Goal: Information Seeking & Learning: Learn about a topic

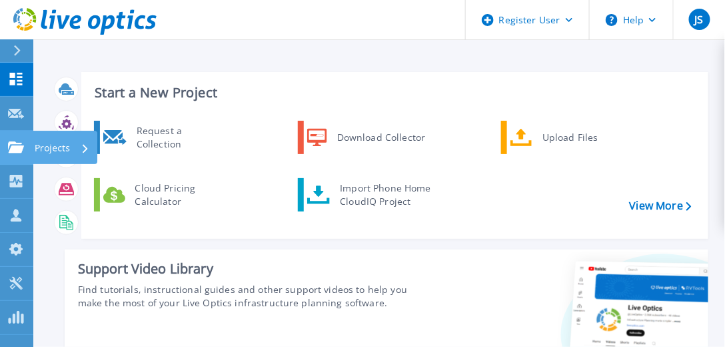
click at [54, 149] on p "Projects" at bounding box center [52, 148] width 35 height 35
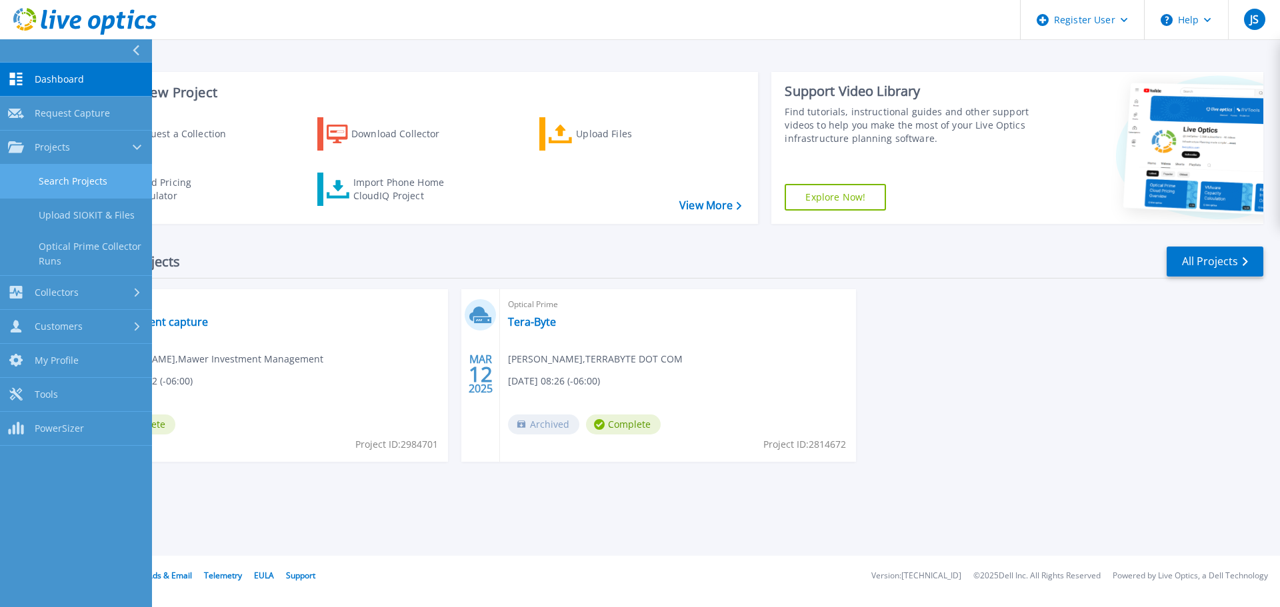
click at [81, 183] on link "Search Projects" at bounding box center [76, 182] width 152 height 34
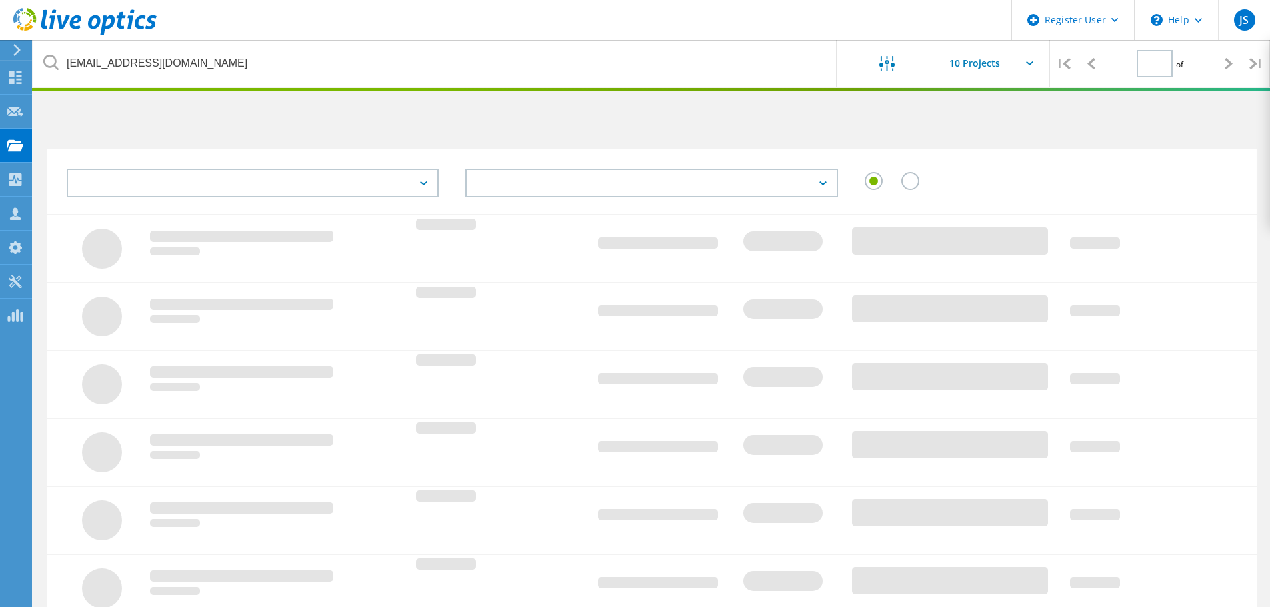
type input "1"
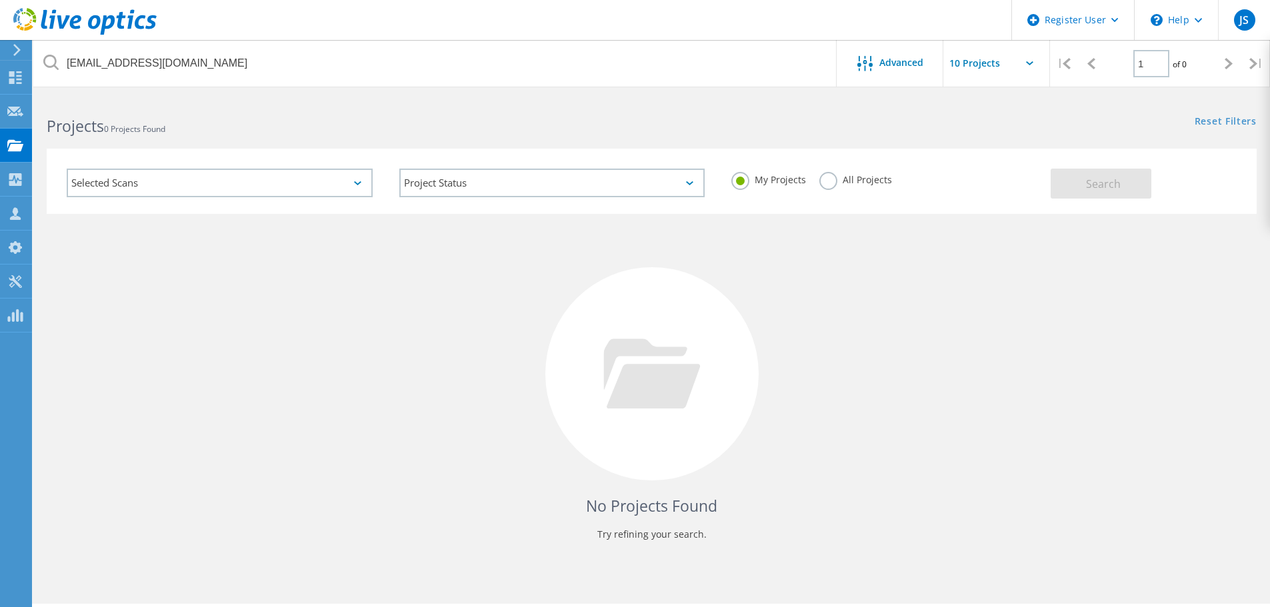
click at [829, 183] on label "All Projects" at bounding box center [855, 178] width 73 height 13
click at [0, 0] on input "All Projects" at bounding box center [0, 0] width 0 height 0
click at [1041, 175] on div "My Projects All Projects" at bounding box center [884, 179] width 333 height 49
click at [1064, 177] on button "Search" at bounding box center [1100, 184] width 101 height 30
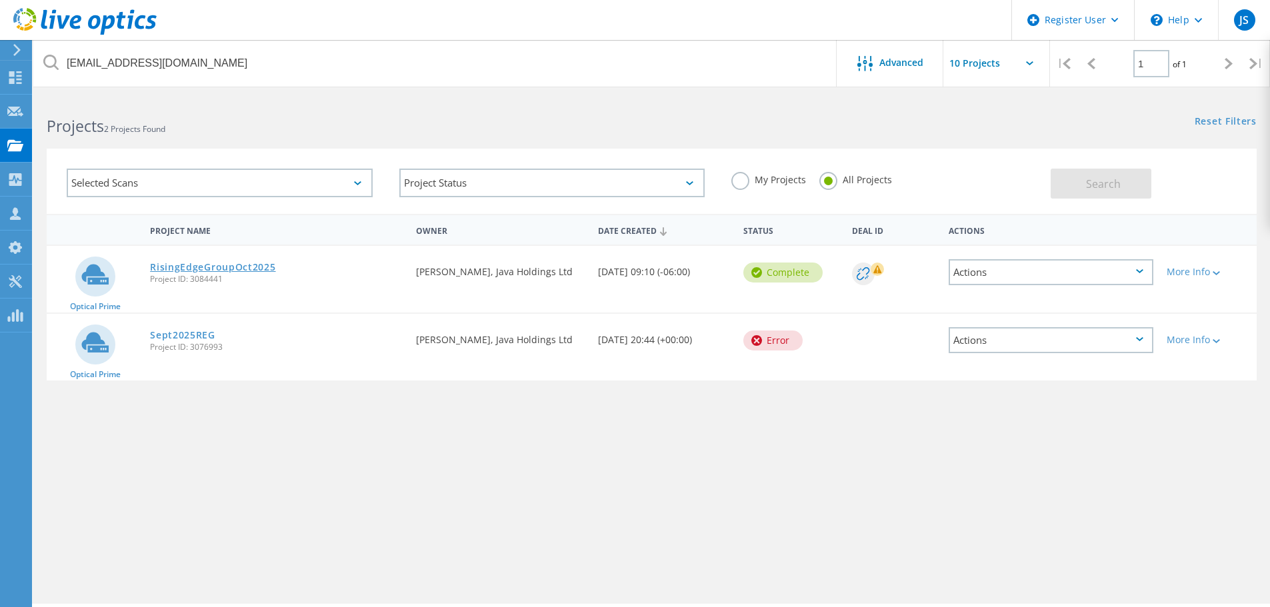
click at [240, 268] on link "RisingEdgeGroupOct2025" at bounding box center [212, 267] width 125 height 9
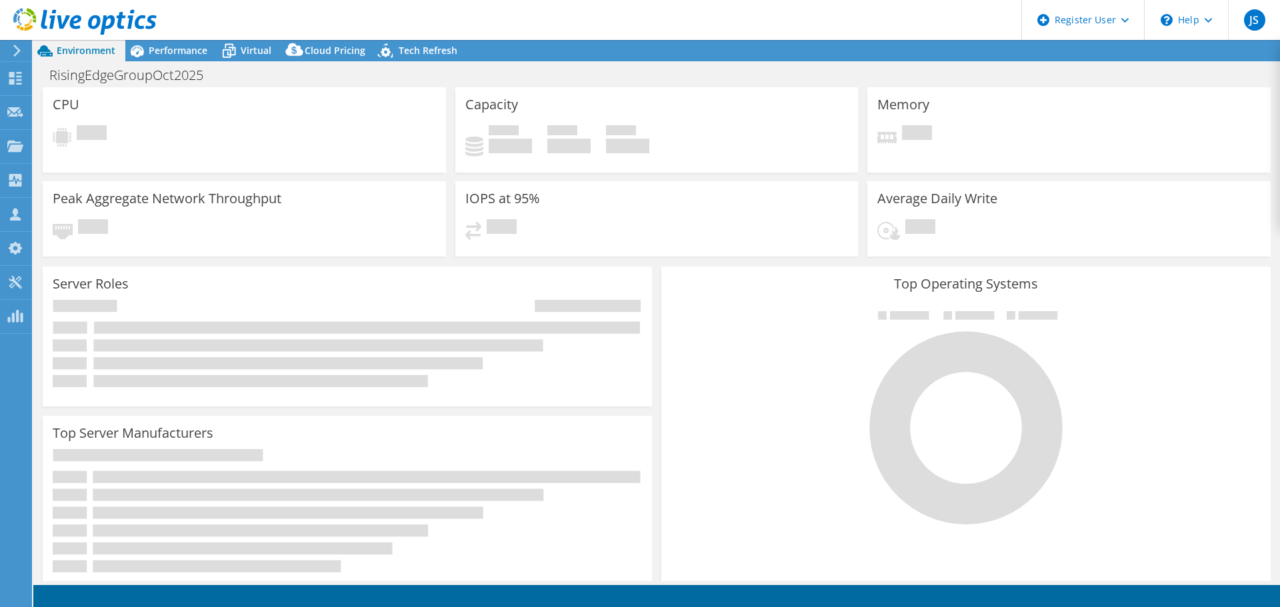
select select "Canada"
select select "CAD"
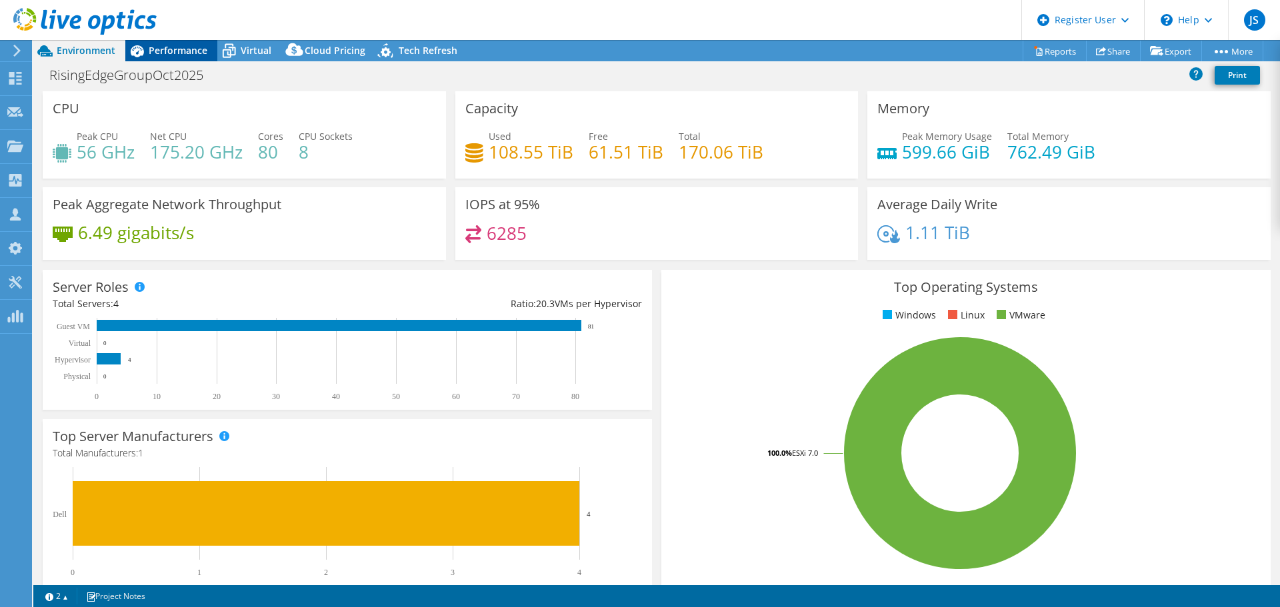
click at [181, 51] on span "Performance" at bounding box center [178, 50] width 59 height 13
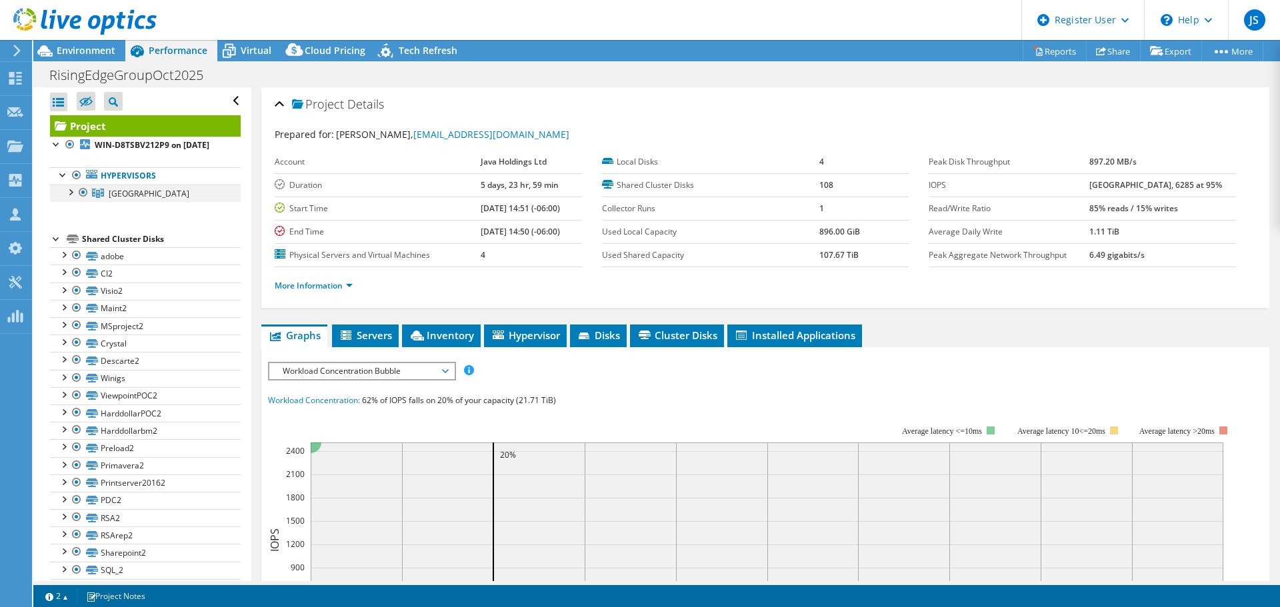
click at [72, 198] on div at bounding box center [69, 191] width 13 height 13
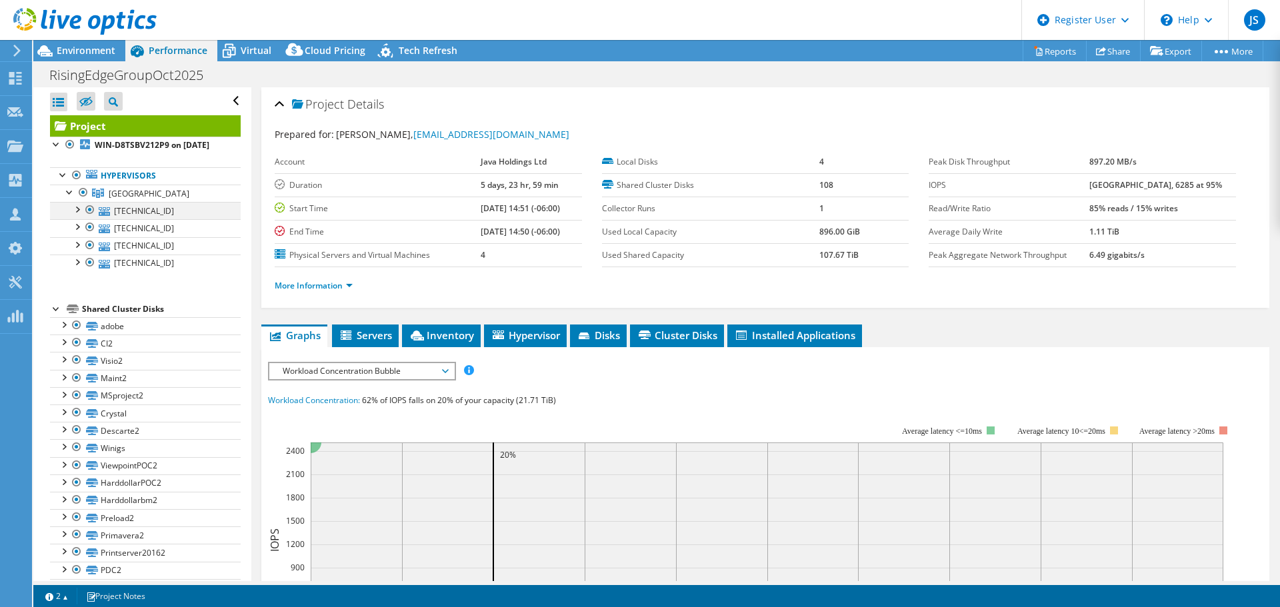
click at [76, 215] on div at bounding box center [76, 208] width 13 height 13
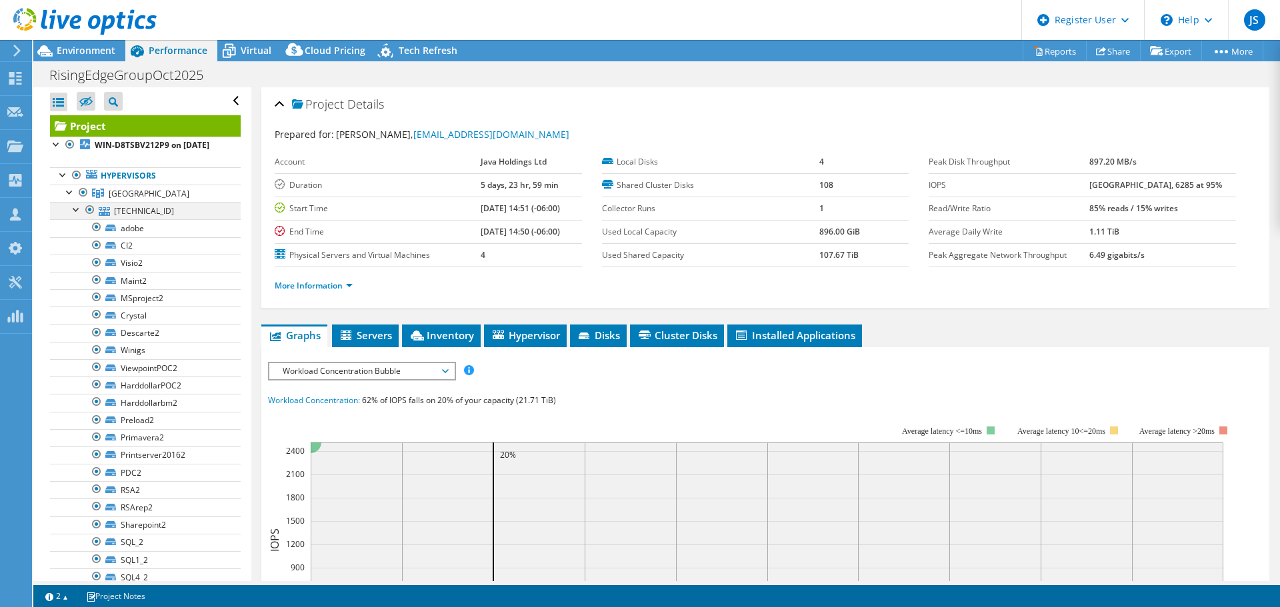
click at [76, 215] on div at bounding box center [76, 208] width 13 height 13
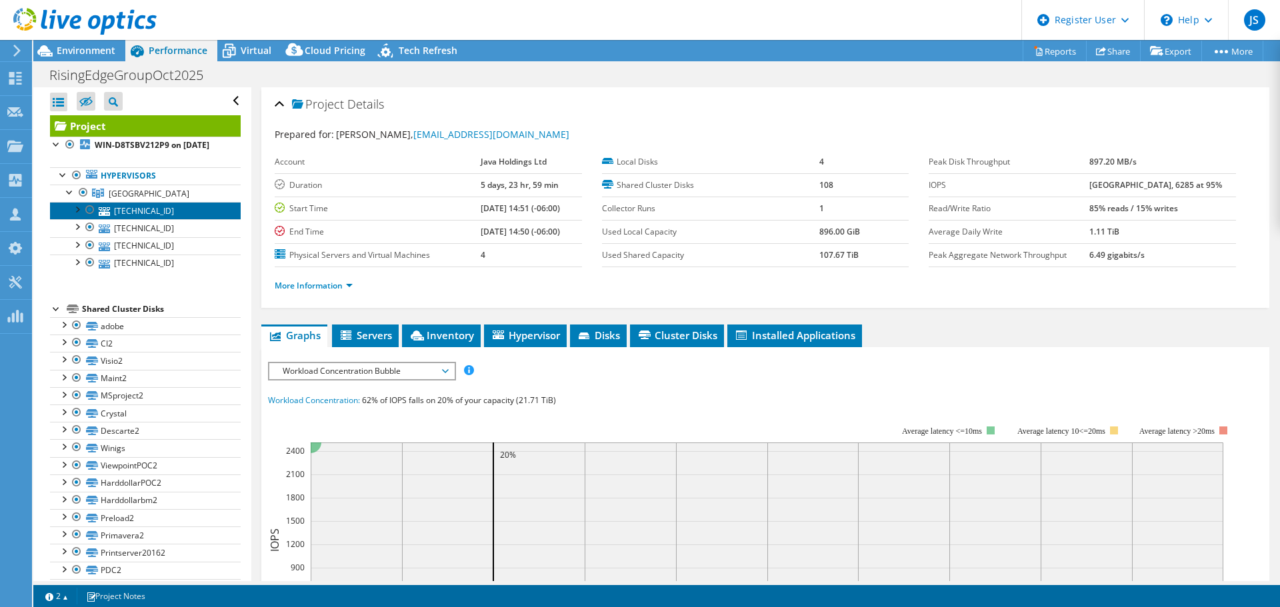
click at [145, 219] on link "10.20.32.55" at bounding box center [145, 210] width 191 height 17
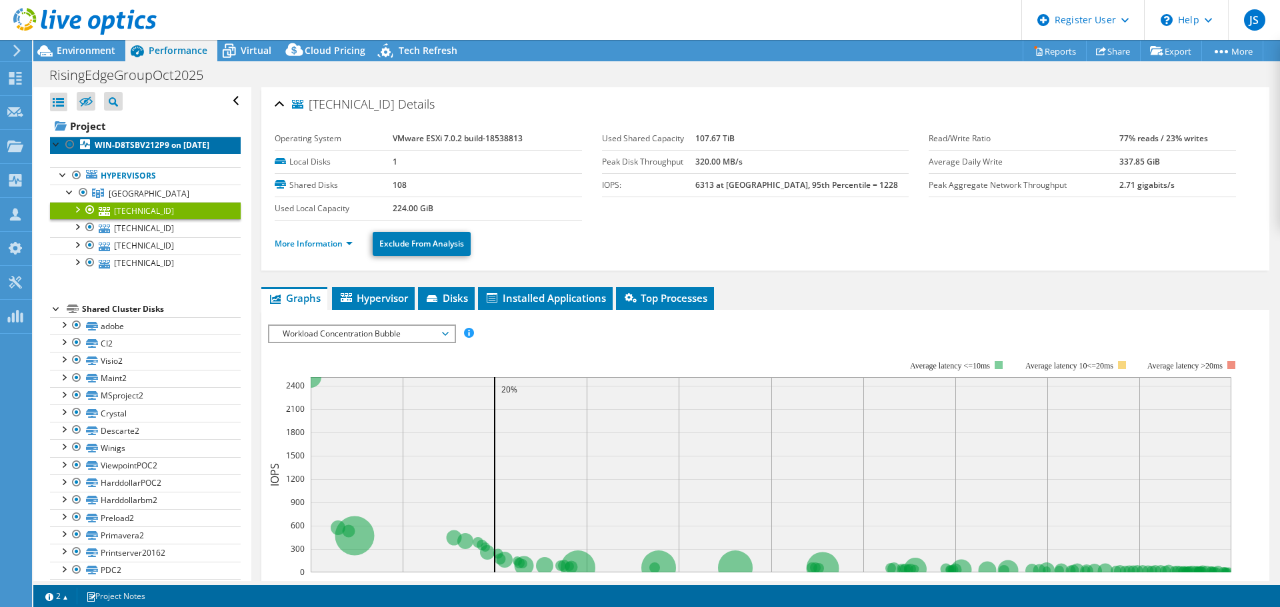
click at [98, 137] on link "WIN-D8TSBV212P9 on 10/8/2025" at bounding box center [145, 145] width 191 height 17
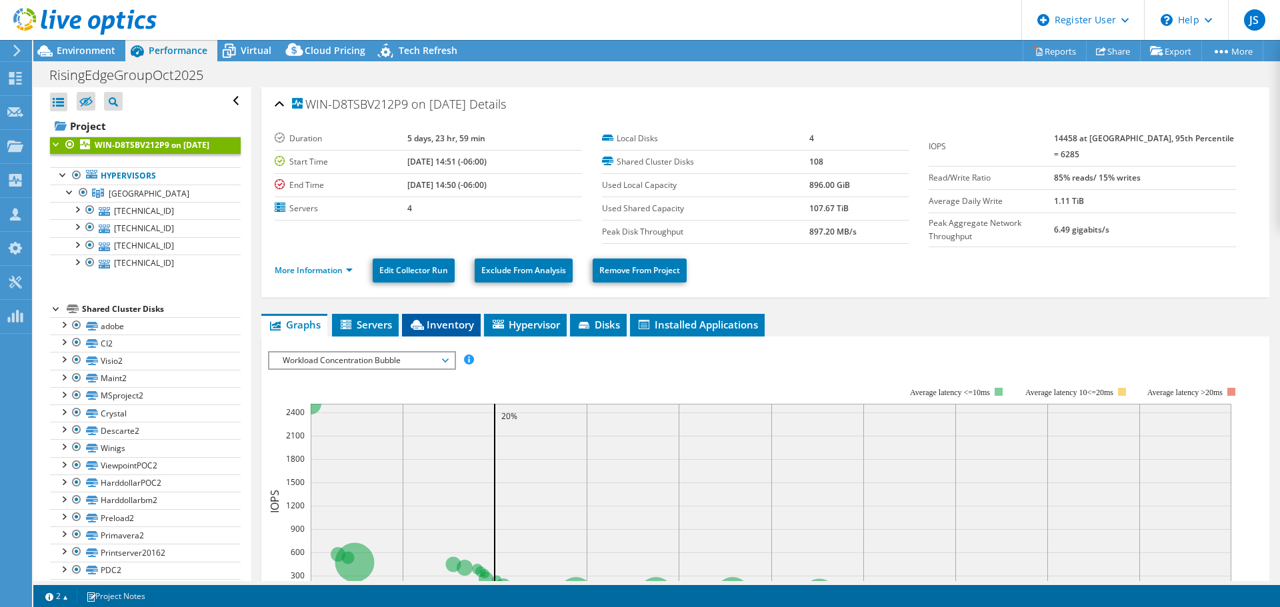
click at [445, 321] on span "Inventory" at bounding box center [441, 324] width 65 height 13
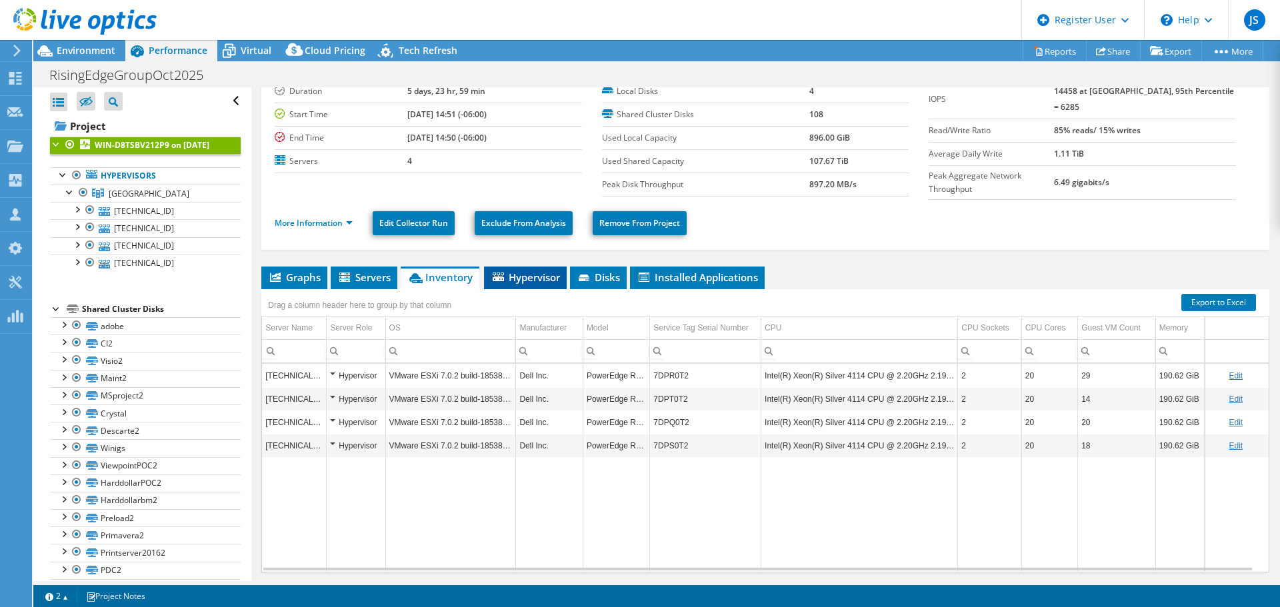
scroll to position [67, 0]
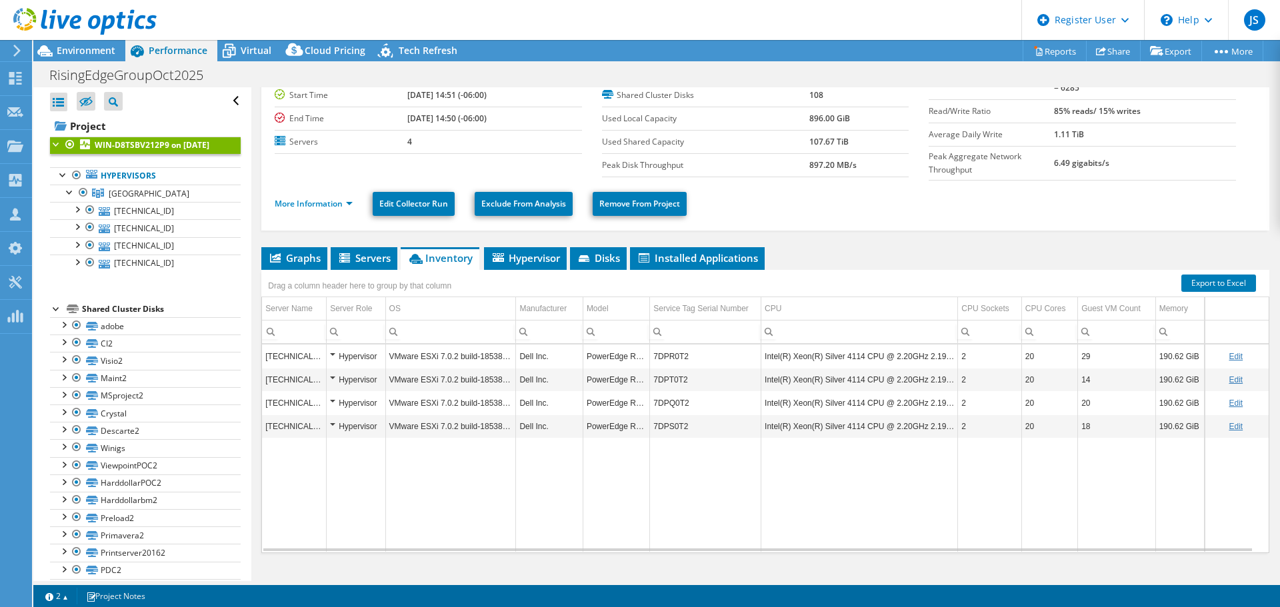
click at [670, 353] on td "7DPR0T2" at bounding box center [705, 356] width 111 height 23
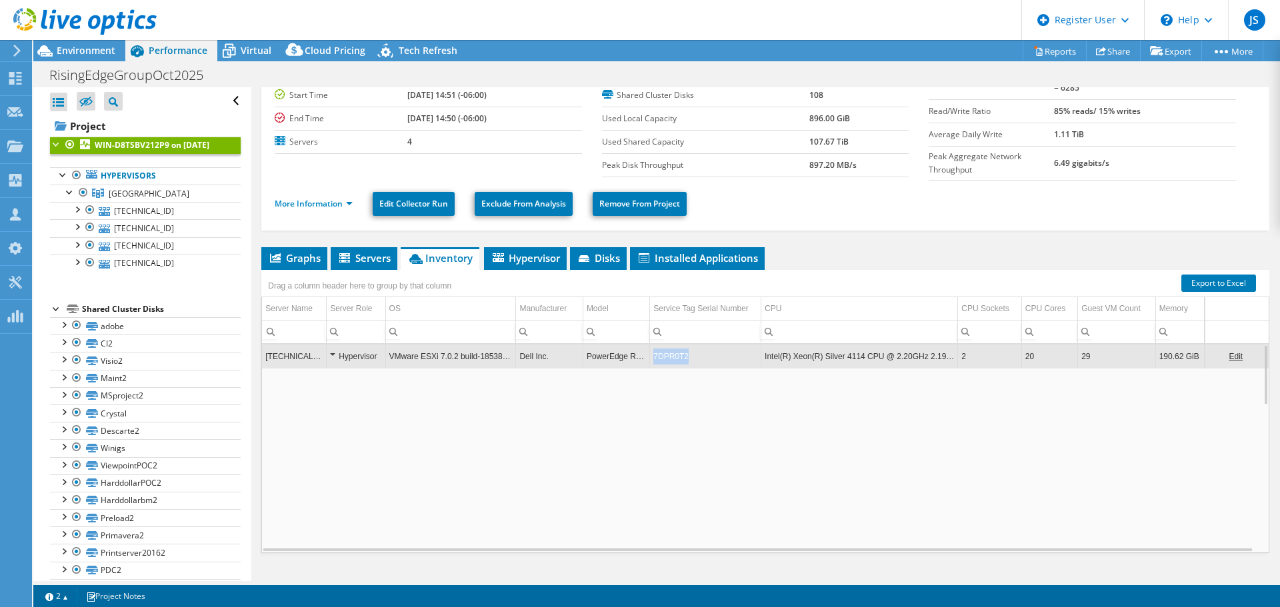
click at [670, 353] on td "7DPR0T2" at bounding box center [705, 356] width 111 height 23
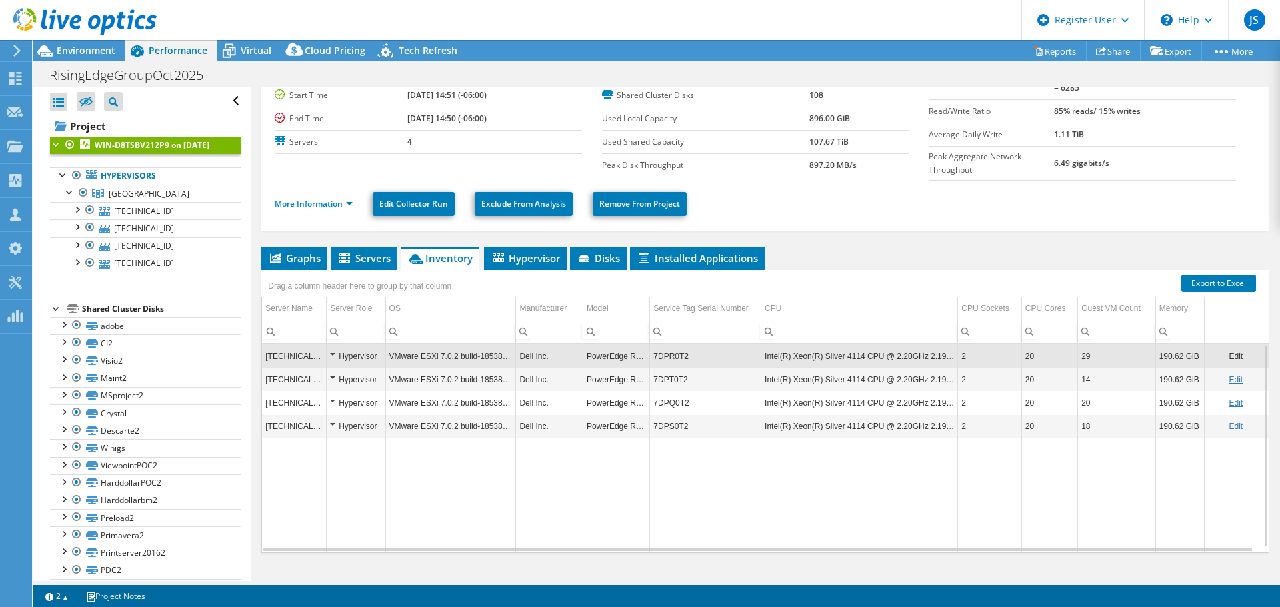
click at [819, 368] on td "Intel(R) Xeon(R) Silver 4114 CPU @ 2.20GHz 2.19 GHz" at bounding box center [859, 379] width 197 height 23
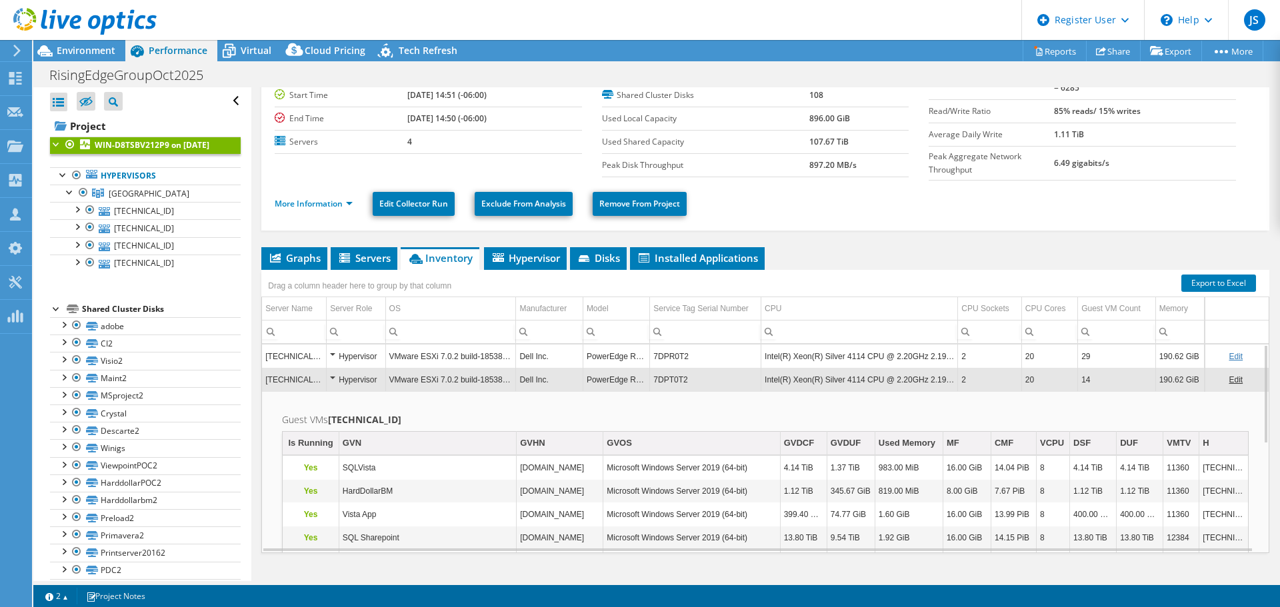
click at [927, 355] on td "Intel(R) Xeon(R) Silver 4114 CPU @ 2.20GHz 2.19 GHz" at bounding box center [859, 356] width 197 height 23
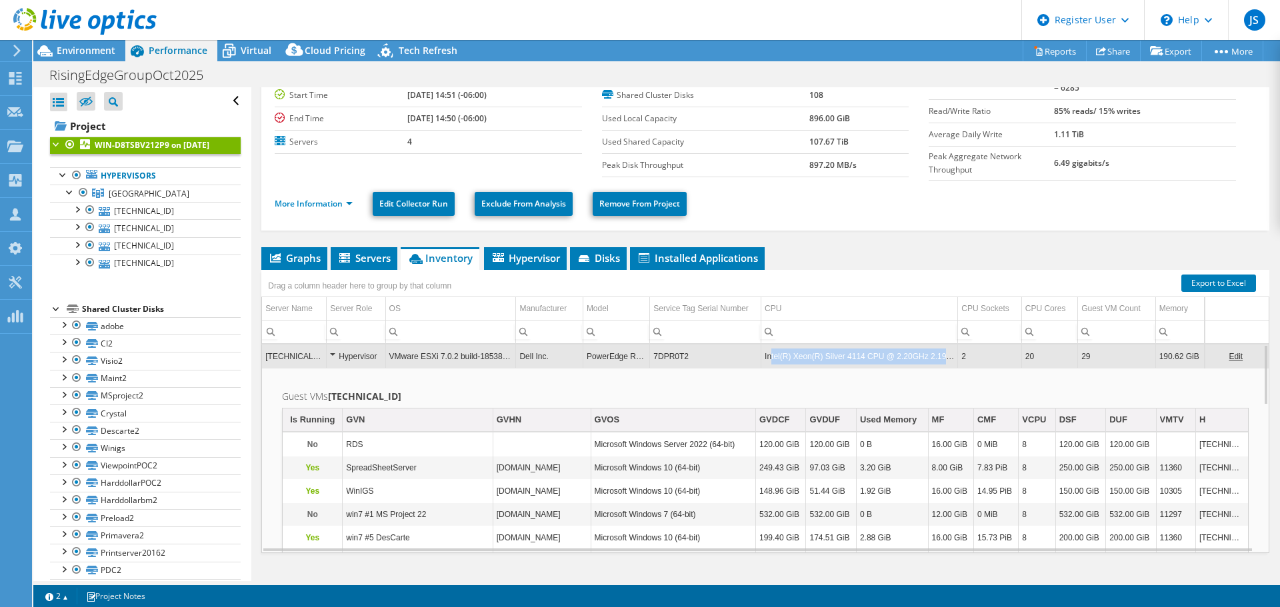
drag, startPoint x: 769, startPoint y: 355, endPoint x: 957, endPoint y: 353, distance: 187.3
click at [957, 353] on tr "10.20.32.55 Hypervisor VMware ESXi 7.0.2 build-18538813 Dell Inc. PowerEdge R64…" at bounding box center [765, 356] width 1007 height 23
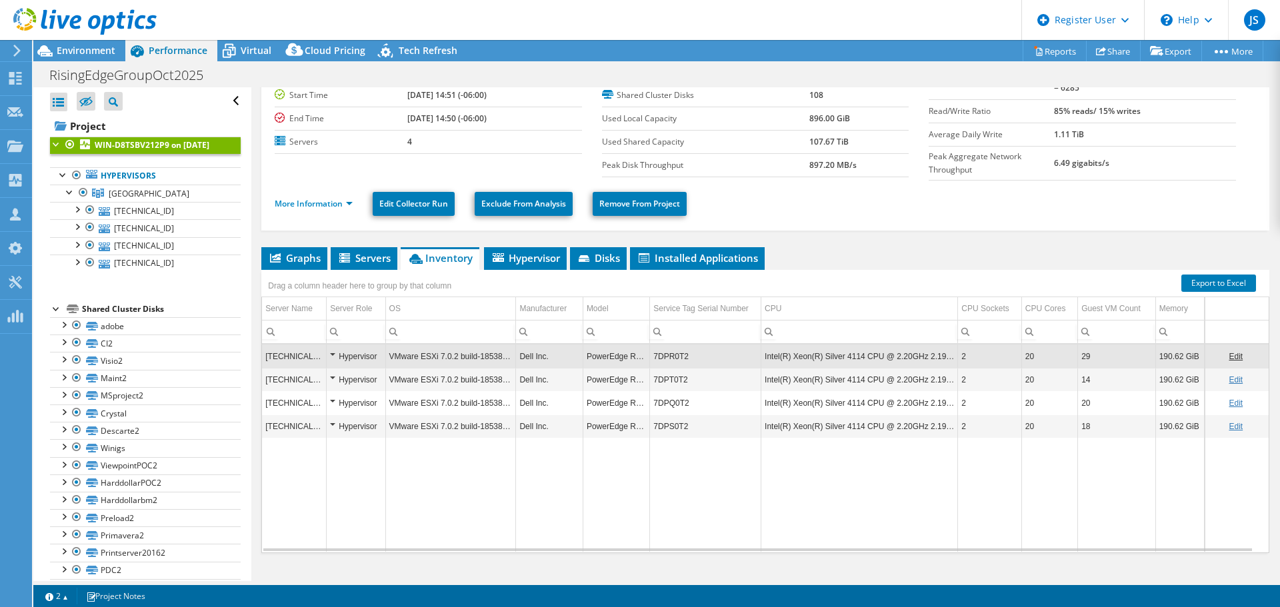
copy td "tel(R) Xeon(R) Silver 4114 CPU @ 2.20GHz 2.19 GHz"
drag, startPoint x: 762, startPoint y: 350, endPoint x: 951, endPoint y: 355, distance: 188.7
click at [951, 355] on td "Intel(R) Xeon(R) Silver 4114 CPU @ 2.20GHz 2.19 GHz" at bounding box center [859, 356] width 197 height 23
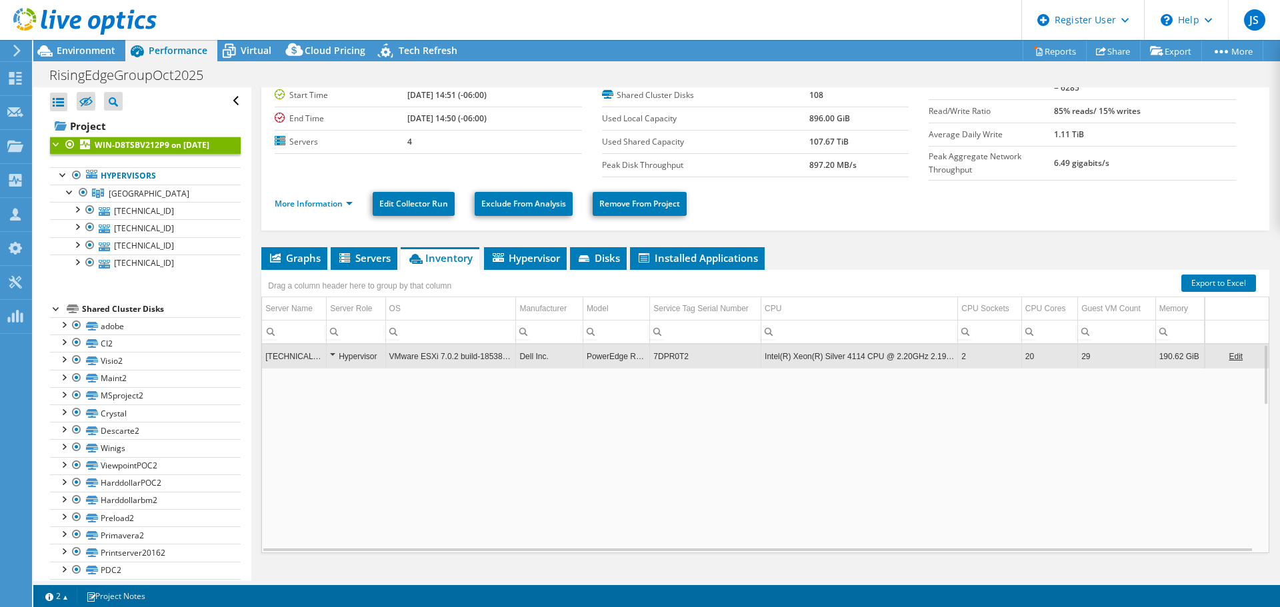
copy td "Intel(R) Xeon(R) Silver 4114 CPU @ 2.20GHz 2.19 GHz"
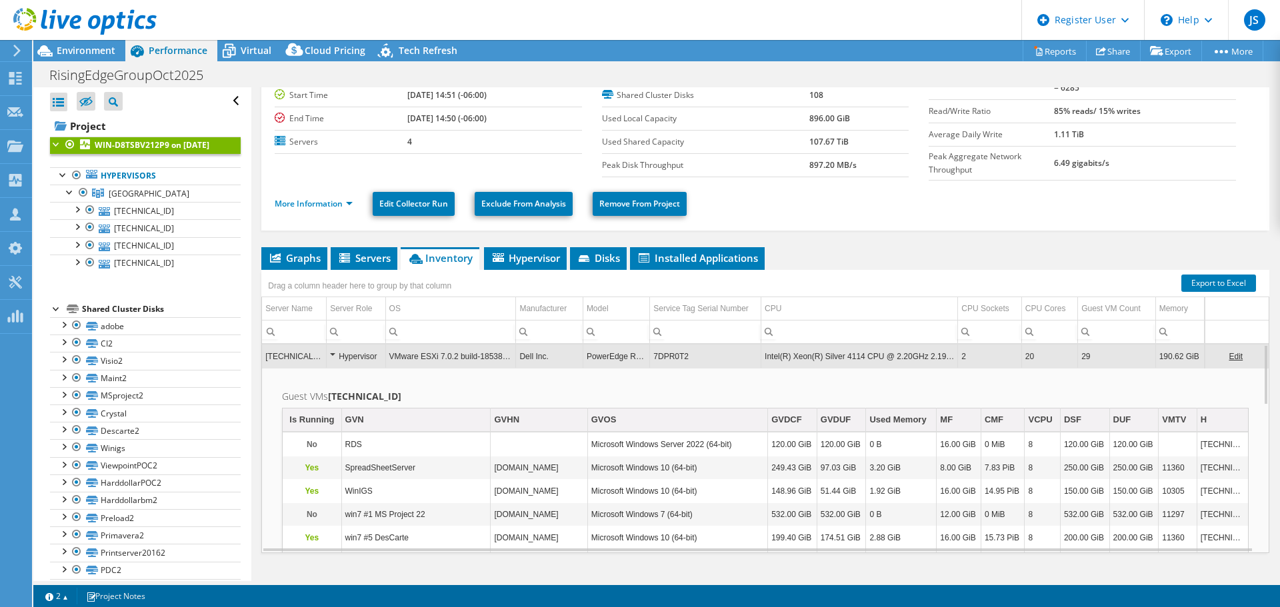
drag, startPoint x: 921, startPoint y: 352, endPoint x: 853, endPoint y: 351, distance: 67.3
click at [853, 351] on td "Intel(R) Xeon(R) Silver 4114 CPU @ 2.20GHz 2.19 GHz" at bounding box center [859, 356] width 197 height 23
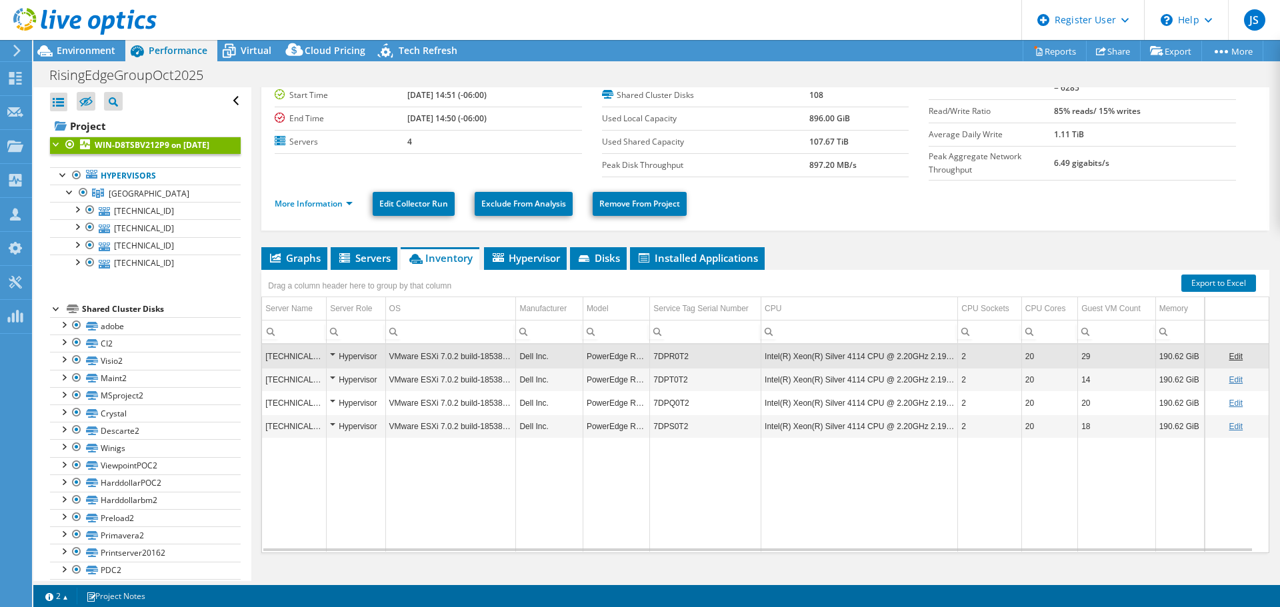
click at [807, 353] on td "Intel(R) Xeon(R) Silver 4114 CPU @ 2.20GHz 2.19 GHz" at bounding box center [859, 356] width 197 height 23
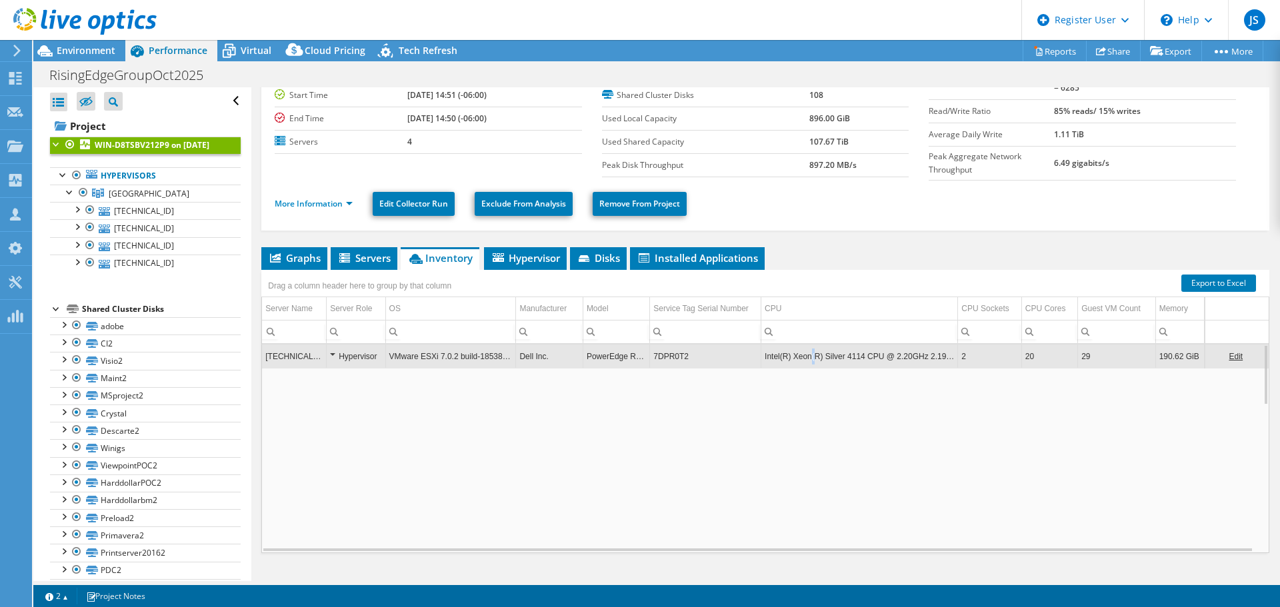
click at [807, 353] on td "Intel(R) Xeon(R) Silver 4114 CPU @ 2.20GHz 2.19 GHz" at bounding box center [859, 356] width 197 height 23
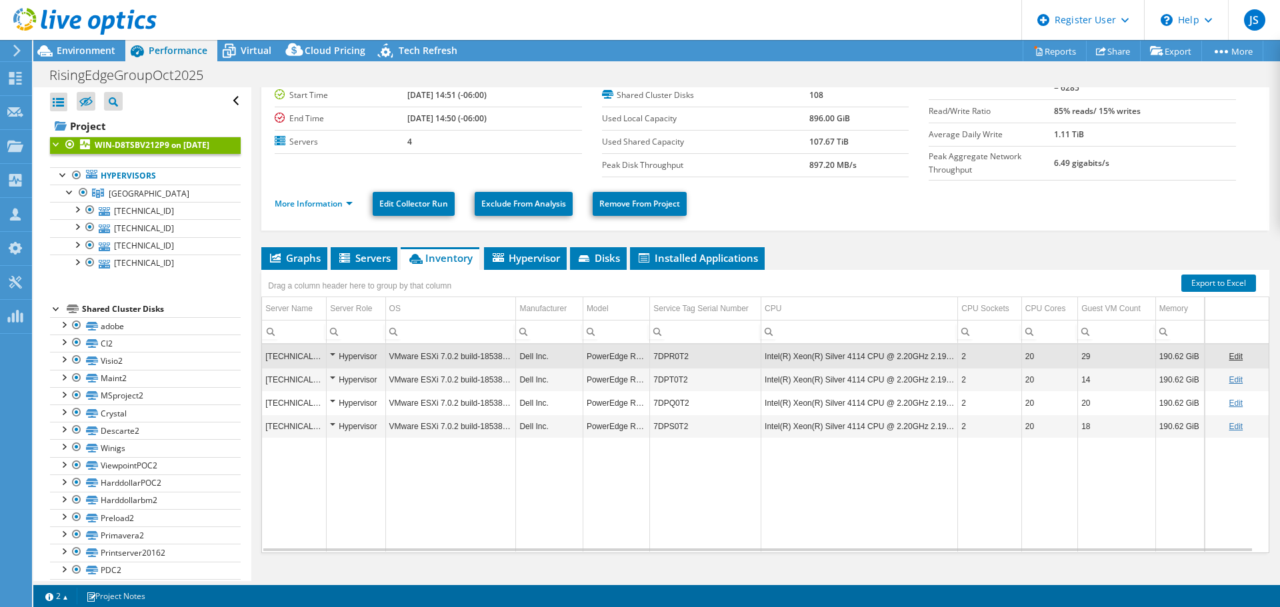
click at [101, 43] on div at bounding box center [78, 22] width 157 height 45
click at [94, 47] on span "Environment" at bounding box center [86, 50] width 59 height 13
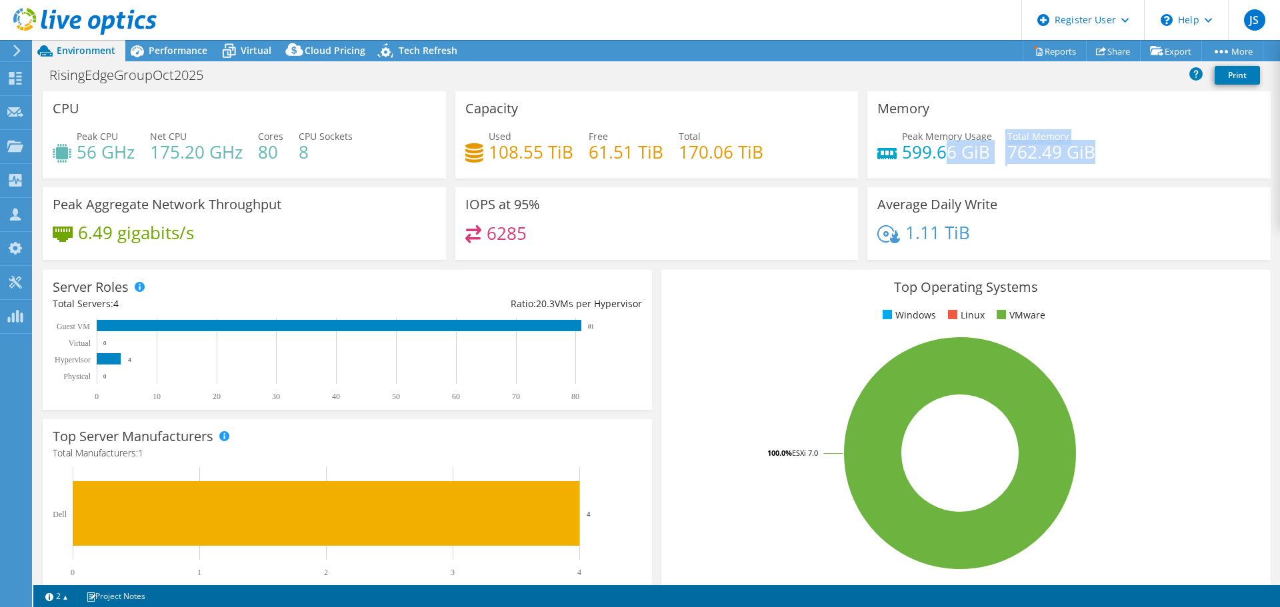
drag, startPoint x: 1088, startPoint y: 157, endPoint x: 935, endPoint y: 158, distance: 153.3
click at [935, 158] on div "Peak Memory Usage 599.66 GiB Total Memory 762.49 GiB" at bounding box center [1068, 150] width 383 height 43
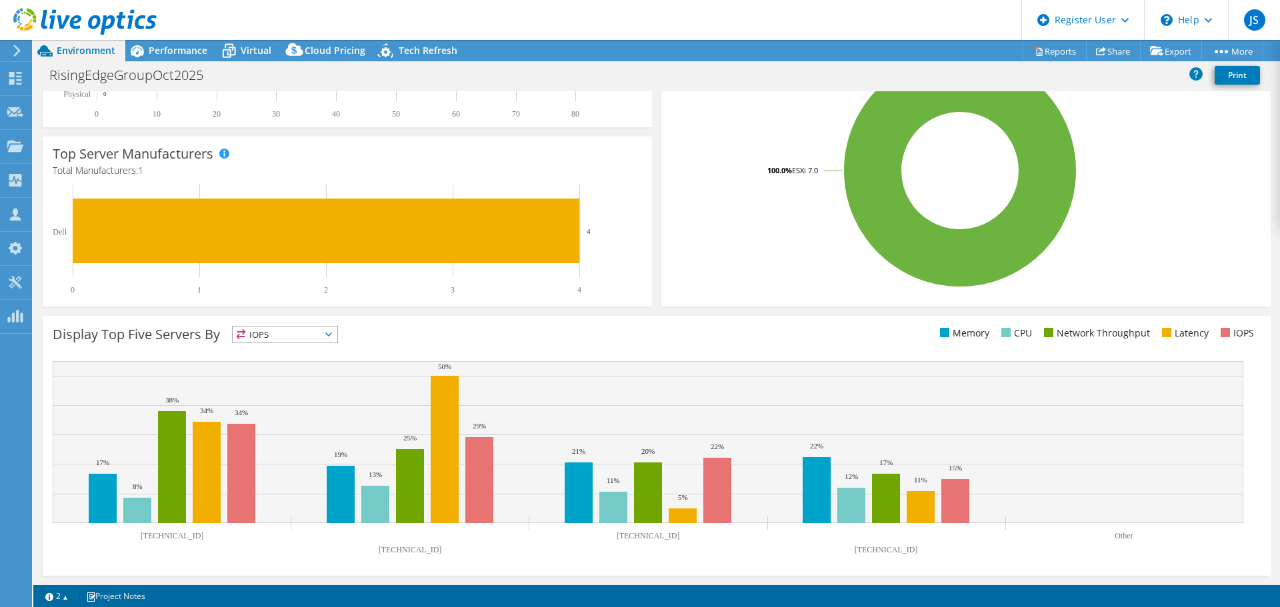
scroll to position [0, 0]
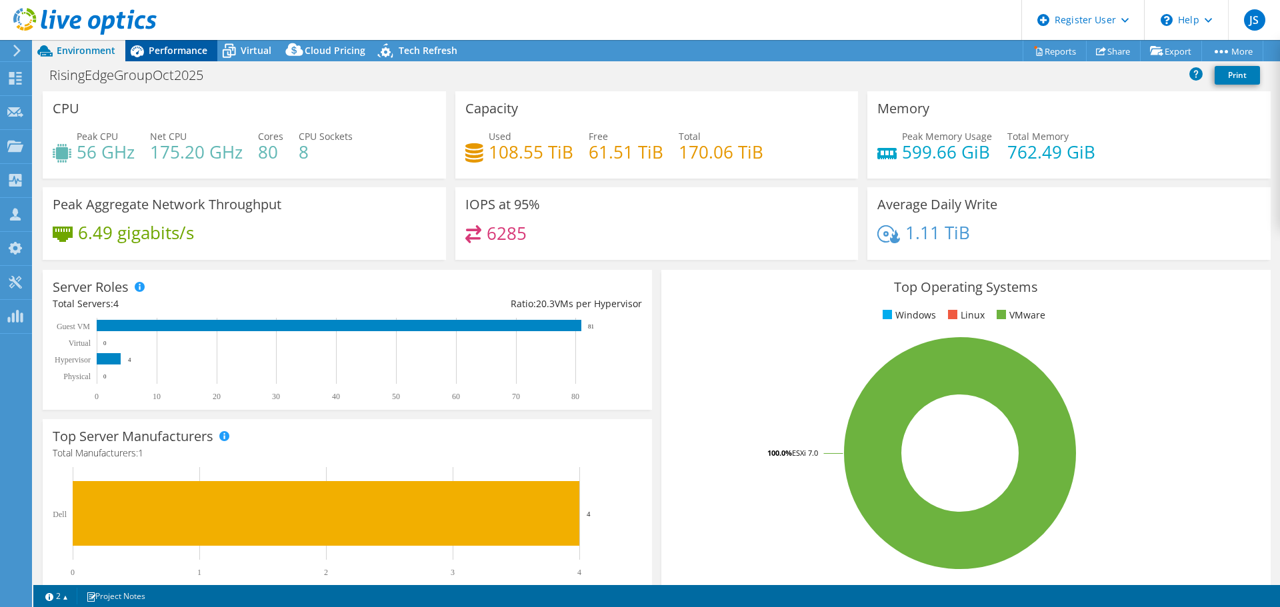
click at [175, 59] on div "Performance" at bounding box center [171, 50] width 92 height 21
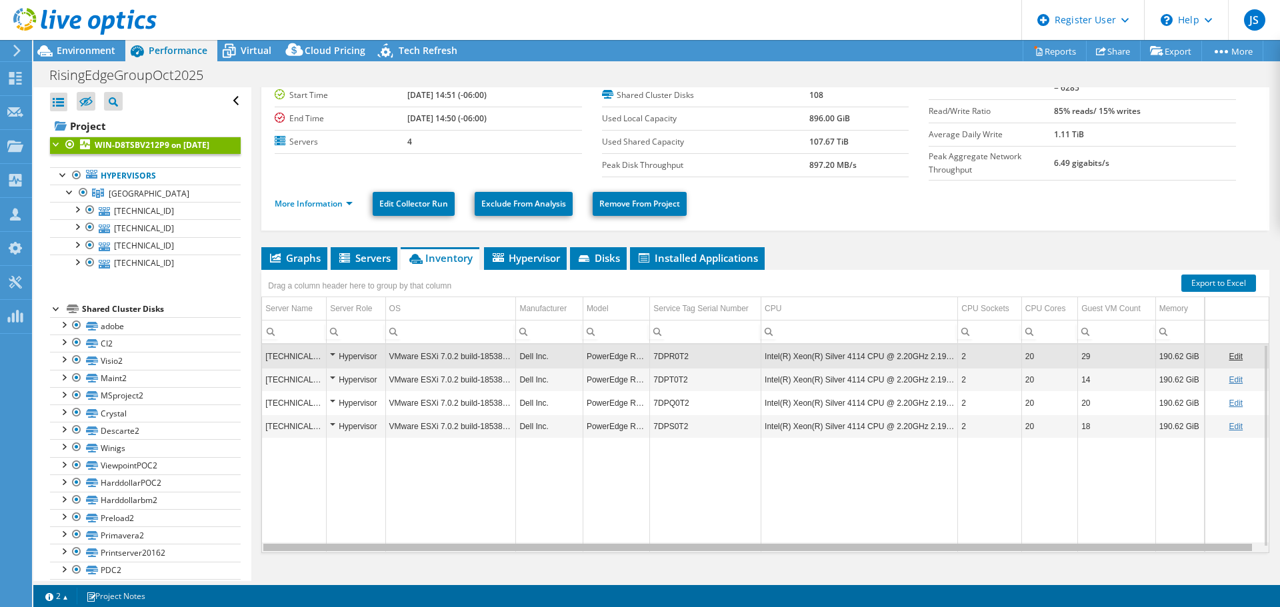
scroll to position [0, 5]
drag, startPoint x: 678, startPoint y: 545, endPoint x: 789, endPoint y: 536, distance: 111.7
click at [789, 536] on body "JS Dell User Jeffery Sole Jeffery.Sole@dell.com Dell My Profile Log Out \n Help…" at bounding box center [640, 303] width 1280 height 607
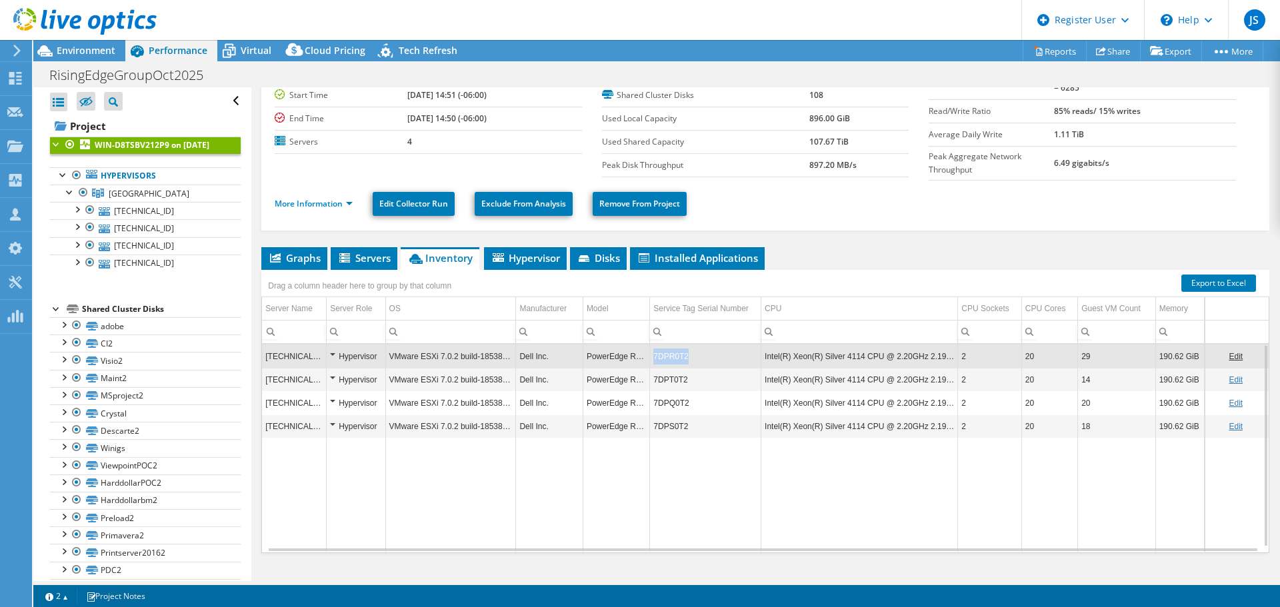
drag, startPoint x: 679, startPoint y: 355, endPoint x: 648, endPoint y: 354, distance: 31.3
click at [650, 354] on td "7DPR0T2" at bounding box center [705, 356] width 111 height 23
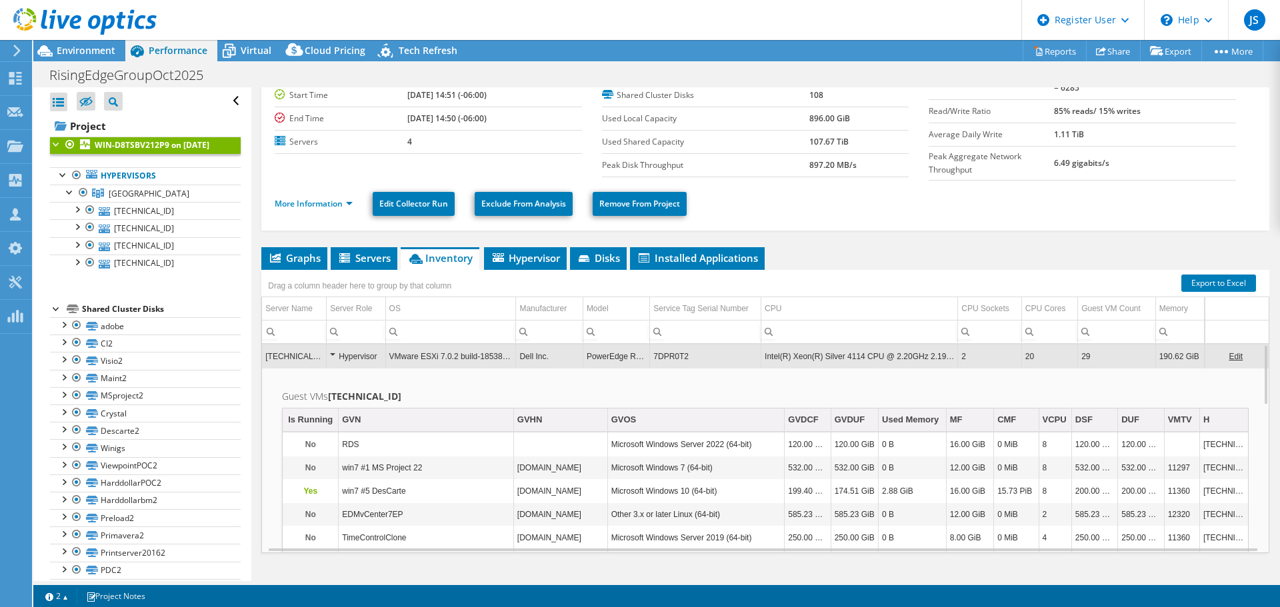
click at [651, 355] on td "7DPR0T2" at bounding box center [705, 356] width 111 height 23
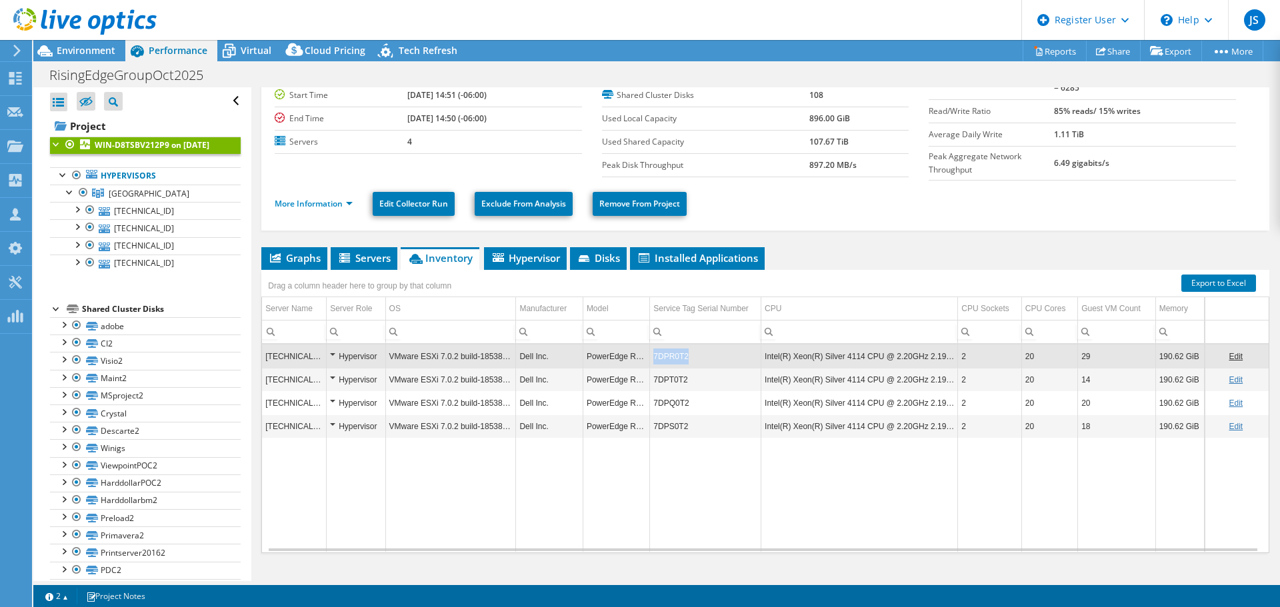
click at [651, 355] on td "7DPR0T2" at bounding box center [705, 356] width 111 height 23
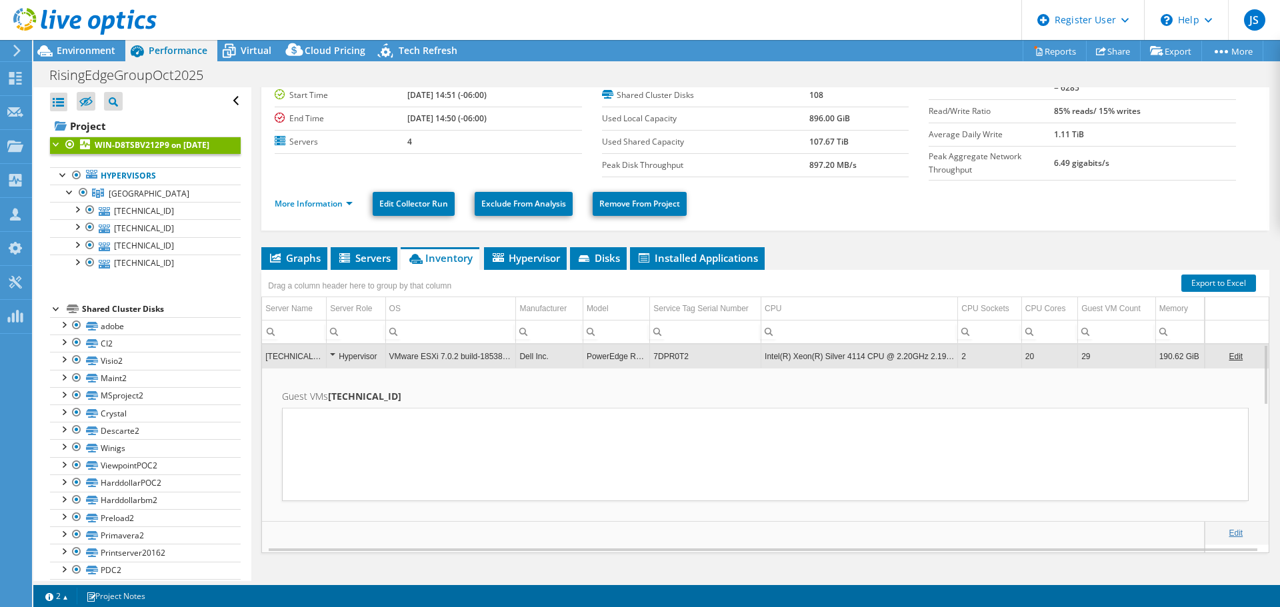
click at [651, 355] on td "7DPR0T2" at bounding box center [705, 356] width 111 height 23
